Goal: Information Seeking & Learning: Find specific fact

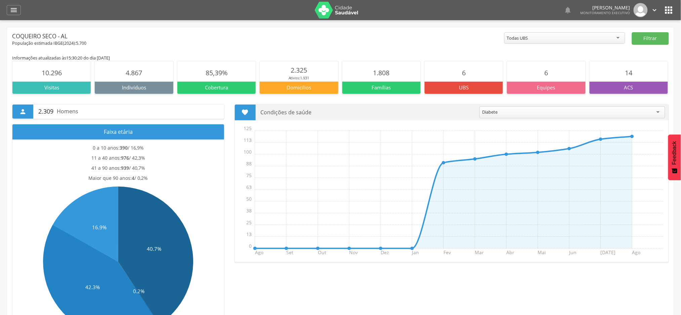
click at [669, 12] on icon "" at bounding box center [669, 10] width 11 height 11
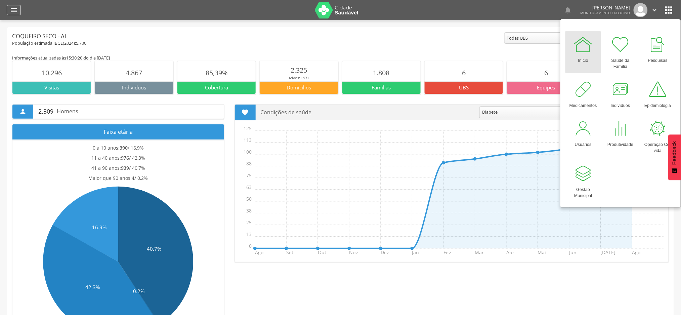
click at [14, 9] on icon "" at bounding box center [14, 10] width 8 height 8
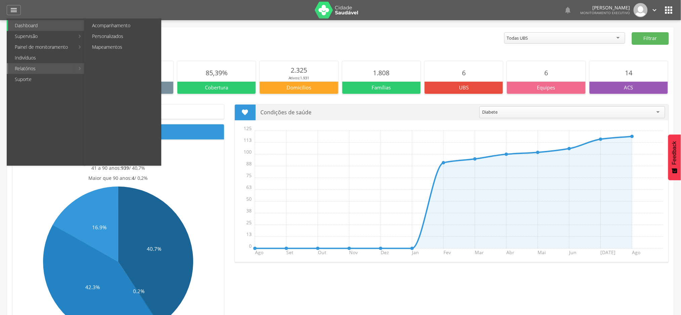
click at [32, 70] on link "Relatórios" at bounding box center [41, 68] width 67 height 11
click at [102, 37] on link "Personalizados" at bounding box center [123, 36] width 76 height 11
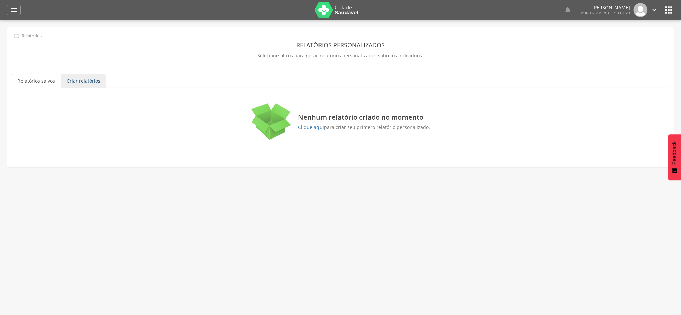
click at [92, 79] on link "Criar relatórios" at bounding box center [83, 81] width 45 height 14
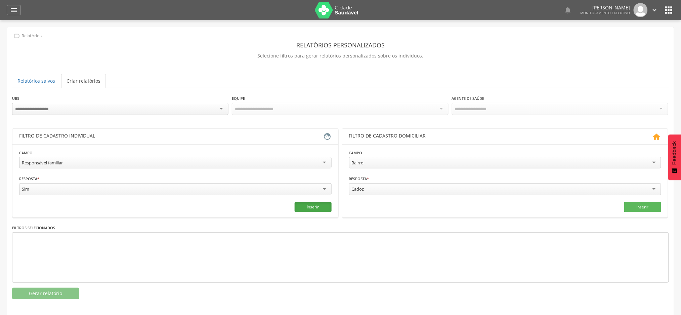
click at [307, 206] on button "Inserir" at bounding box center [313, 207] width 37 height 10
click at [60, 294] on button "Gerar relatório" at bounding box center [45, 293] width 67 height 11
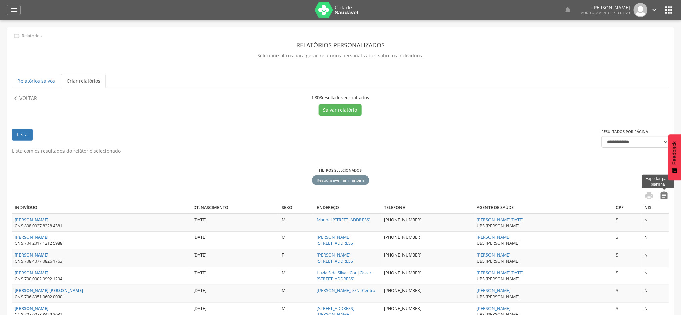
click at [667, 194] on icon "" at bounding box center [664, 195] width 9 height 9
click at [28, 99] on p "Voltar" at bounding box center [27, 98] width 17 height 7
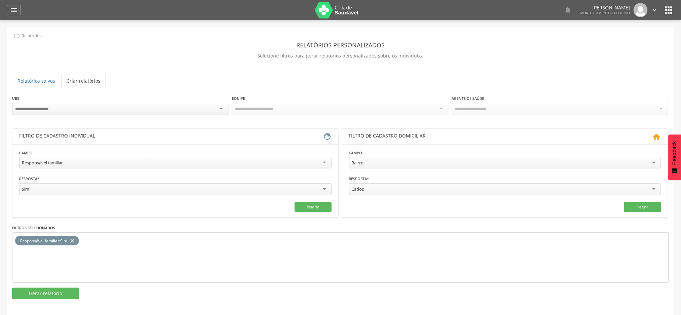
click at [90, 162] on div "Responsável familiar" at bounding box center [175, 162] width 312 height 11
click at [67, 186] on input "text" at bounding box center [96, 188] width 154 height 11
type input "*"
click at [211, 190] on input "text" at bounding box center [254, 188] width 154 height 11
type input "***"
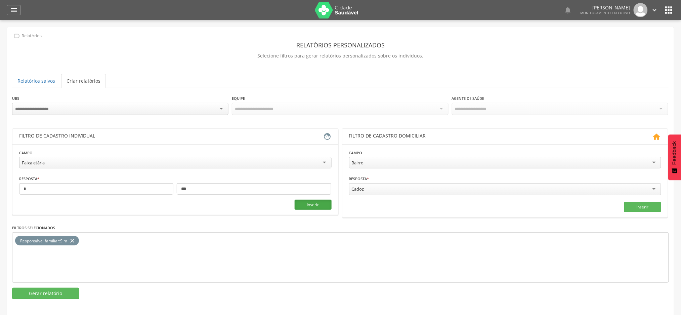
click at [315, 205] on button "Inserir" at bounding box center [313, 205] width 37 height 10
click at [49, 294] on button "Gerar relatório" at bounding box center [45, 293] width 67 height 11
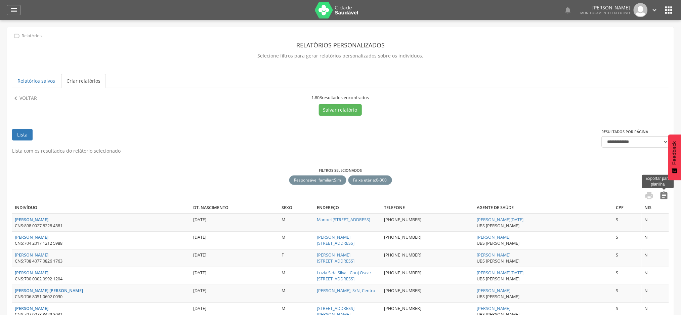
click at [665, 197] on icon "" at bounding box center [664, 195] width 9 height 9
click at [26, 96] on p "Voltar" at bounding box center [27, 98] width 17 height 7
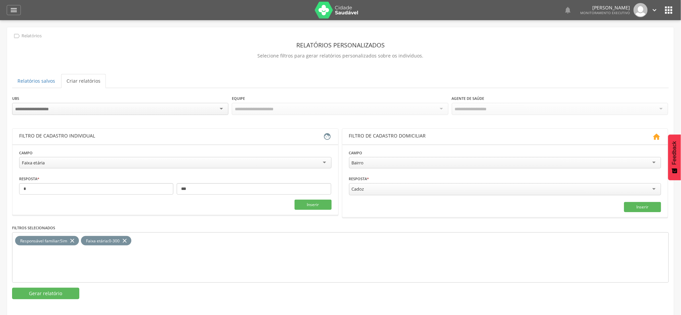
click at [73, 239] on icon "close" at bounding box center [72, 241] width 7 height 10
click at [65, 292] on button "Gerar relatório" at bounding box center [45, 293] width 67 height 11
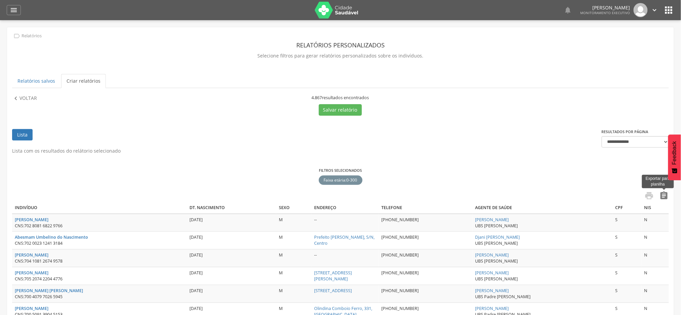
click at [667, 198] on icon "" at bounding box center [664, 195] width 9 height 9
click at [30, 97] on p "Voltar" at bounding box center [27, 98] width 17 height 7
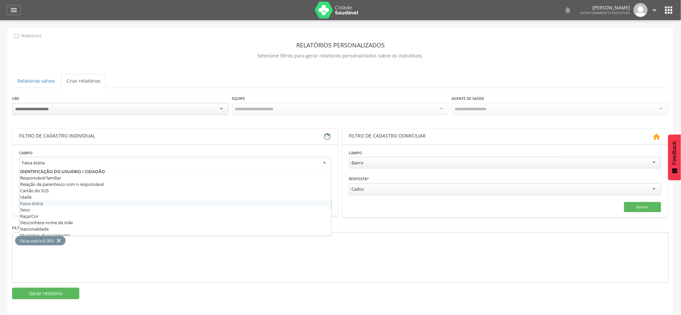
click at [60, 161] on div "Faixa etária" at bounding box center [175, 163] width 312 height 12
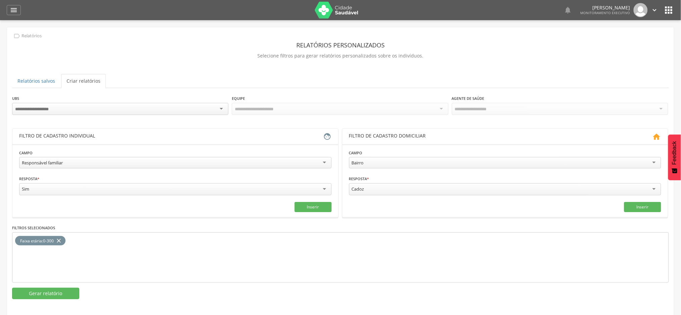
drag, startPoint x: 60, startPoint y: 239, endPoint x: 107, endPoint y: 229, distance: 48.0
click at [60, 239] on icon "close" at bounding box center [58, 241] width 7 height 10
click at [315, 207] on button "Inserir" at bounding box center [313, 207] width 37 height 10
click at [36, 288] on button "Gerar relatório" at bounding box center [45, 293] width 67 height 11
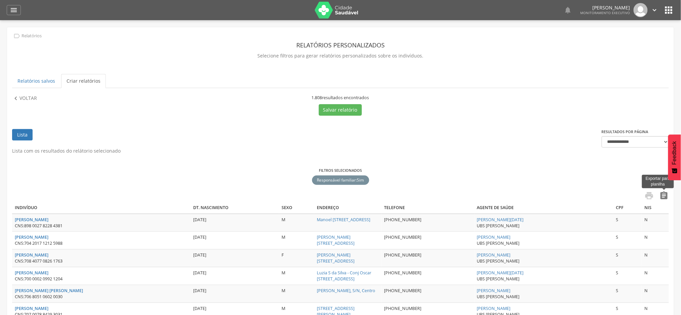
click at [663, 197] on icon "" at bounding box center [664, 195] width 9 height 9
click at [15, 13] on icon "" at bounding box center [14, 10] width 8 height 8
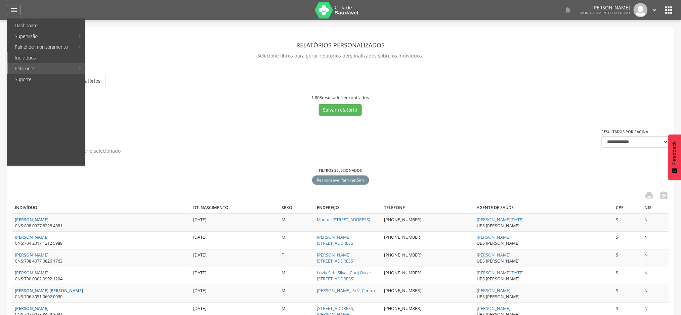
click at [35, 58] on link "Indivíduos" at bounding box center [46, 57] width 77 height 11
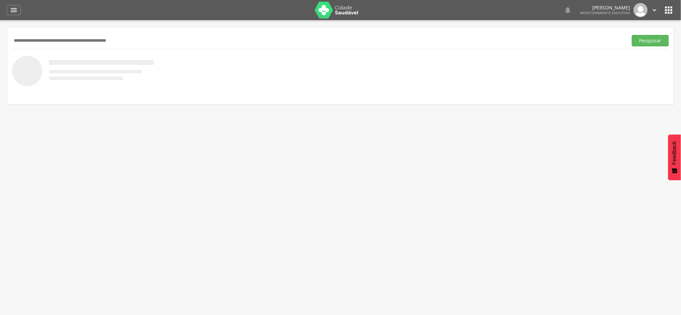
click at [170, 46] on input "text" at bounding box center [318, 40] width 613 height 11
paste input "**********"
click at [180, 42] on input "**********" at bounding box center [318, 40] width 613 height 11
click at [632, 35] on button "Pesquisar" at bounding box center [650, 40] width 37 height 11
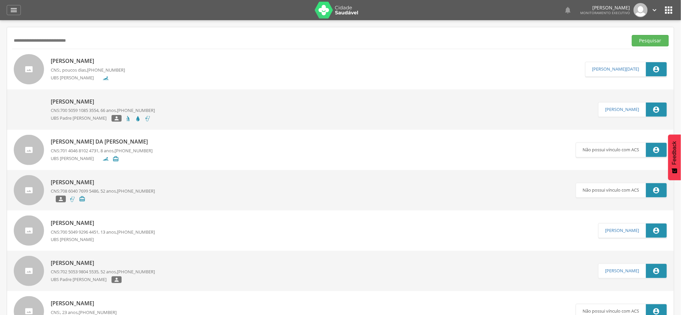
click at [95, 42] on input "**********" at bounding box center [318, 40] width 613 height 11
paste input "text"
click at [632, 35] on button "Pesquisar" at bounding box center [650, 40] width 37 height 11
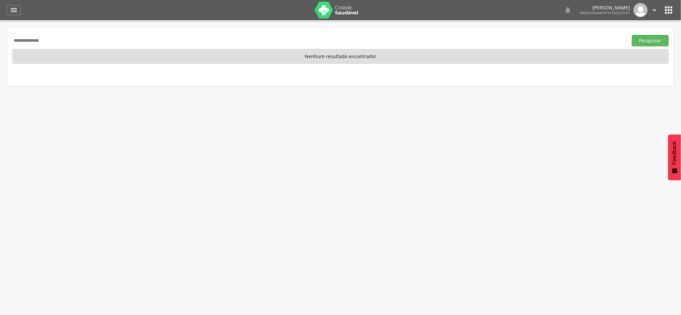
click at [85, 43] on input "**********" at bounding box center [318, 40] width 613 height 11
paste input "*******"
type input "**********"
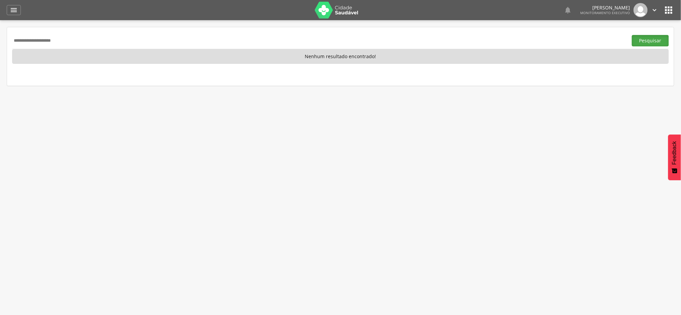
click at [651, 43] on button "Pesquisar" at bounding box center [650, 40] width 37 height 11
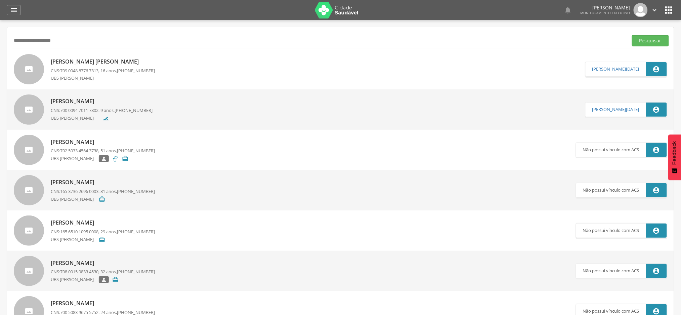
click at [99, 60] on p "[PERSON_NAME] [PERSON_NAME]" at bounding box center [103, 62] width 104 height 8
type input "**********"
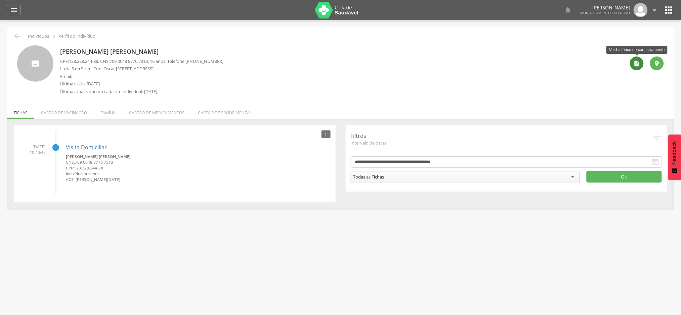
click at [638, 67] on div "" at bounding box center [637, 63] width 14 height 14
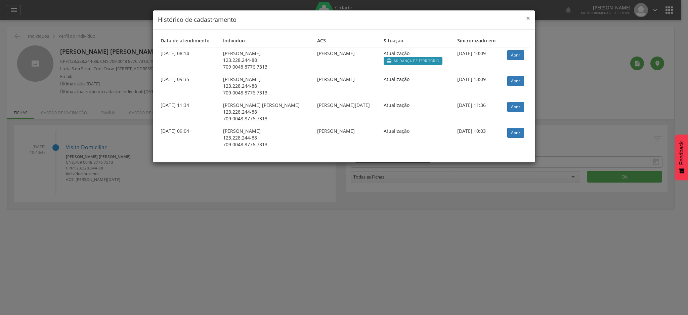
click at [529, 19] on span "×" at bounding box center [528, 17] width 4 height 9
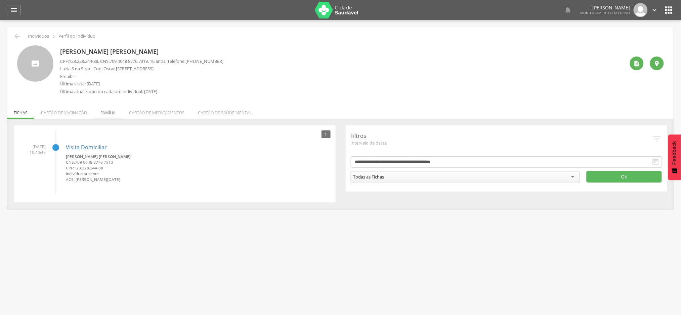
click at [107, 113] on li "Família" at bounding box center [108, 111] width 29 height 16
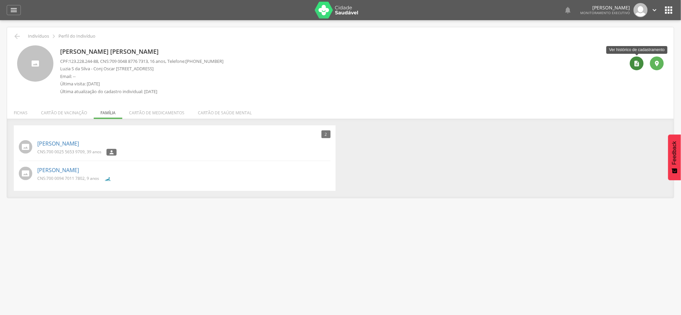
click at [635, 62] on icon "" at bounding box center [637, 63] width 7 height 7
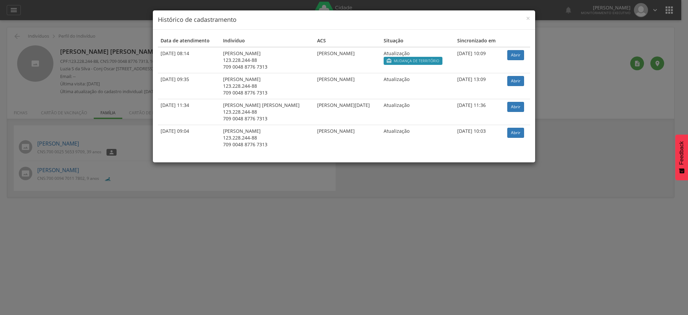
drag, startPoint x: 455, startPoint y: 19, endPoint x: 435, endPoint y: 19, distance: 19.8
click at [435, 19] on h4 "Histórico de cadastramento" at bounding box center [344, 19] width 372 height 9
click at [498, 20] on h4 "Histórico de cadastramento" at bounding box center [344, 19] width 372 height 9
click at [234, 19] on h4 "Histórico de cadastramento" at bounding box center [344, 19] width 372 height 9
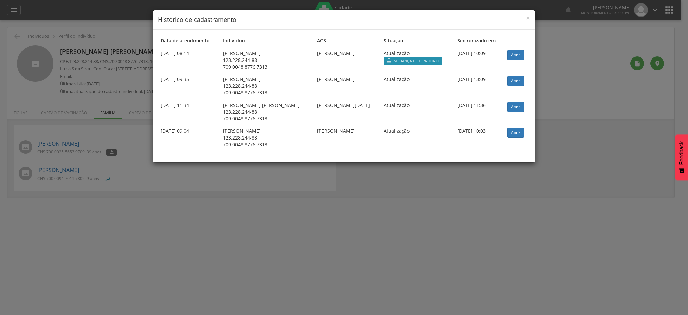
click at [381, 150] on td "Atualização" at bounding box center [418, 138] width 74 height 26
click at [530, 19] on span "×" at bounding box center [528, 17] width 4 height 9
